Goal: Task Accomplishment & Management: Use online tool/utility

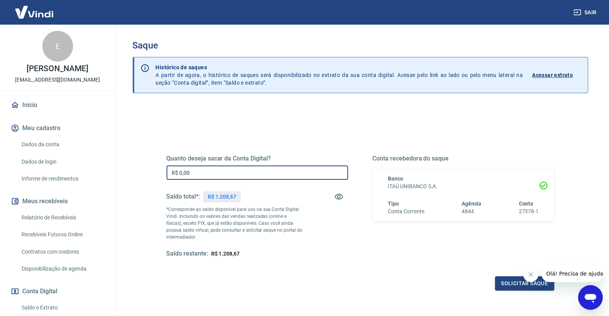
click at [208, 172] on input "R$ 0,00" at bounding box center [258, 172] width 182 height 14
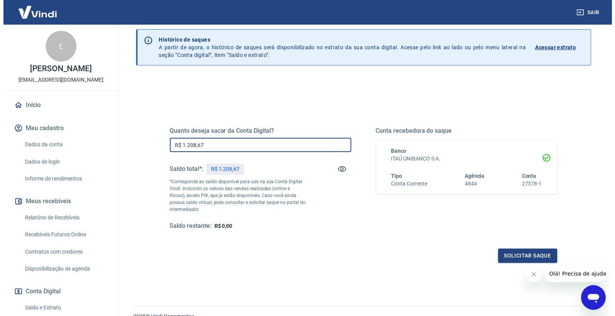
scroll to position [43, 0]
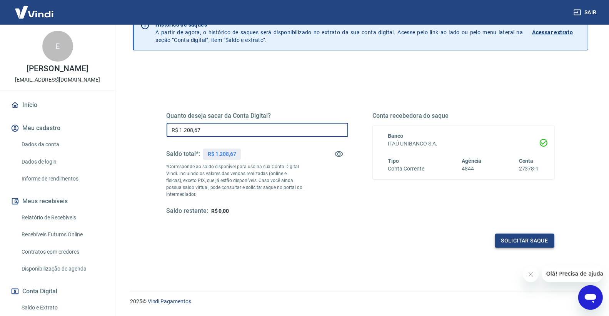
type input "R$ 1.208,67"
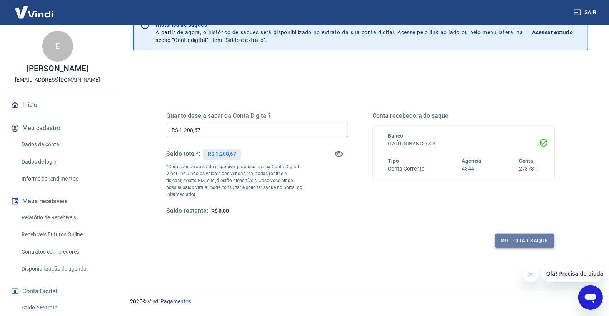
click at [518, 245] on button "Solicitar saque" at bounding box center [524, 240] width 59 height 14
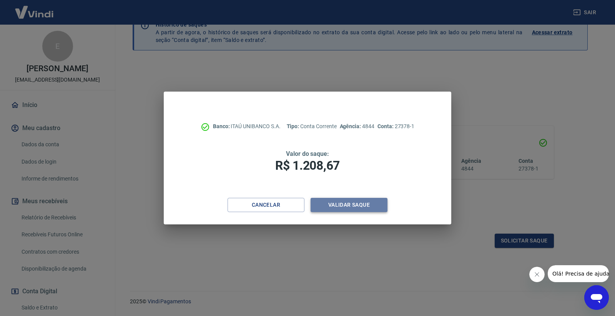
click at [354, 207] on button "Validar saque" at bounding box center [349, 205] width 77 height 14
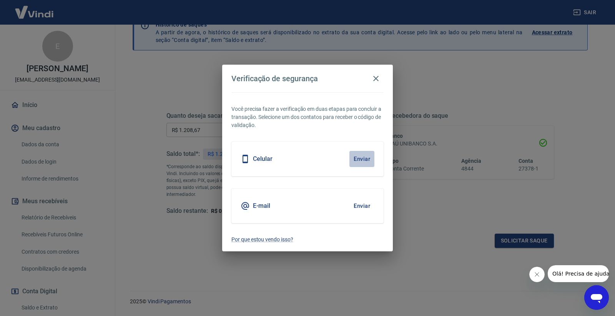
click at [362, 159] on button "Enviar" at bounding box center [362, 159] width 25 height 16
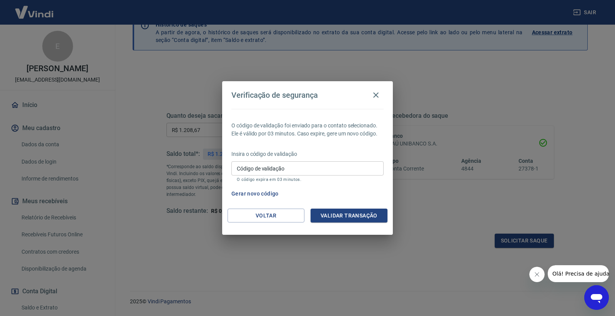
click at [284, 208] on div "O código de validação foi enviado para o contato selecionado. Ele é válido por …" at bounding box center [307, 159] width 171 height 100
click at [278, 210] on button "Voltar" at bounding box center [266, 215] width 77 height 14
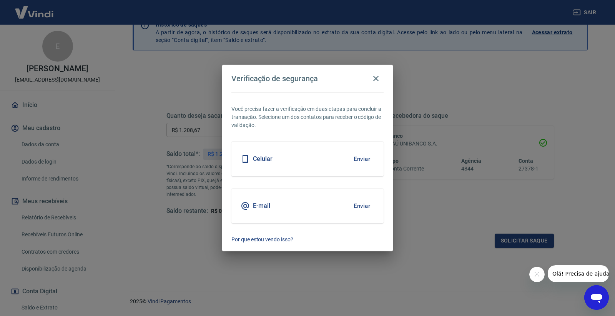
click at [364, 203] on button "Enviar" at bounding box center [362, 206] width 25 height 16
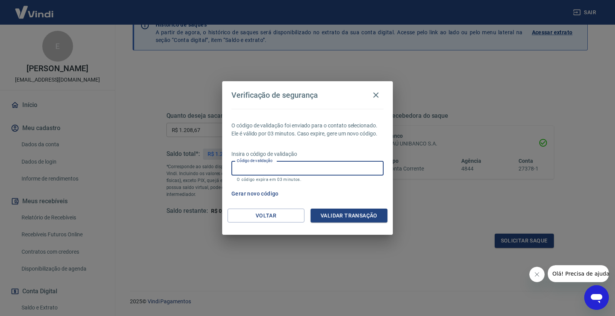
click at [319, 163] on input "Código de validação" at bounding box center [308, 168] width 152 height 14
type input "195324"
click at [335, 214] on button "Validar transação" at bounding box center [349, 215] width 77 height 14
